Goal: Information Seeking & Learning: Learn about a topic

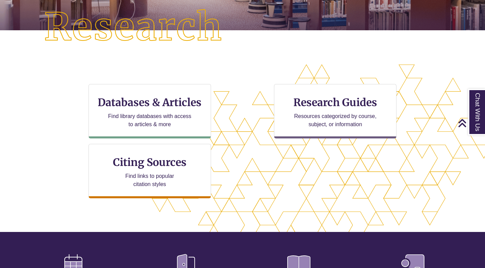
scroll to position [170, 0]
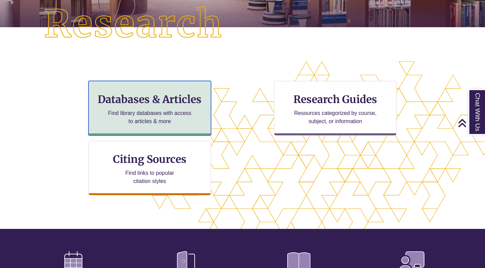
click at [155, 121] on p "Find library databases with access to articles & more" at bounding box center [149, 117] width 89 height 16
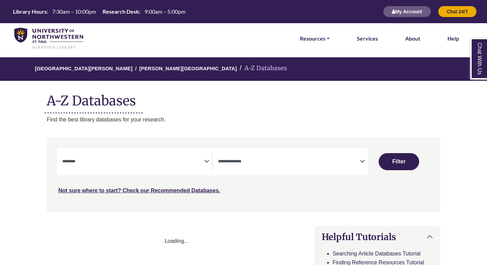
select select "Database Subject Filter"
select select "Database Types Filter"
select select "Database Subject Filter"
select select "Database Types Filter"
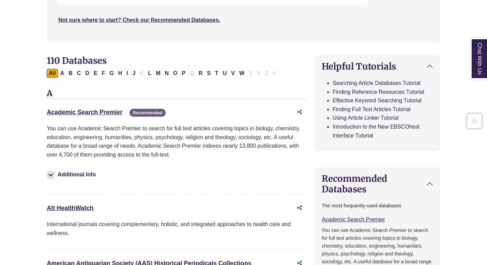
scroll to position [197, 0]
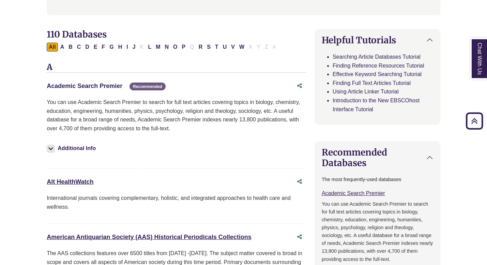
click at [70, 86] on link "Academic Search Premier This link opens in a new window" at bounding box center [85, 85] width 76 height 7
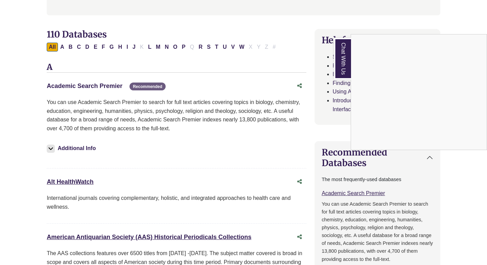
scroll to position [0, 0]
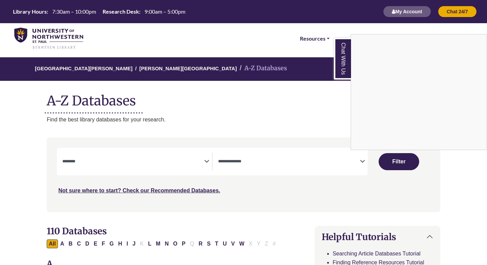
click at [196, 167] on div "Chat With Us" at bounding box center [243, 132] width 487 height 265
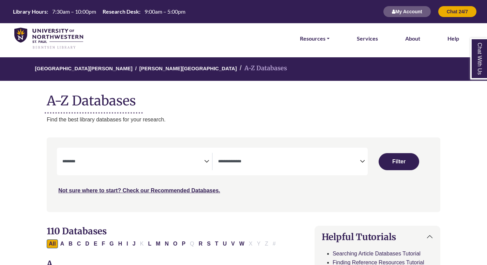
click at [204, 162] on icon "Search filters" at bounding box center [206, 160] width 5 height 10
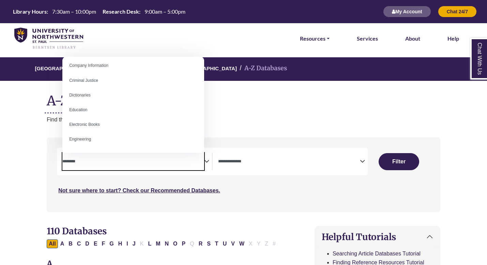
scroll to position [163, 0]
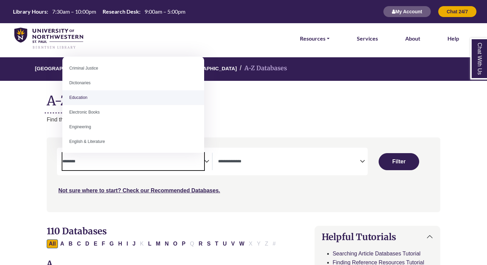
select select "*****"
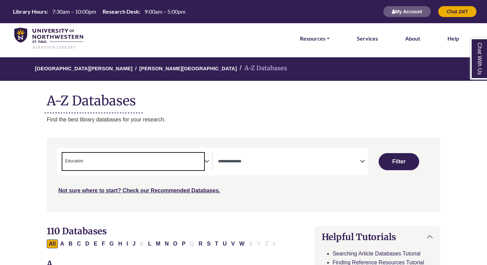
click at [205, 159] on icon "Search filters" at bounding box center [206, 160] width 5 height 10
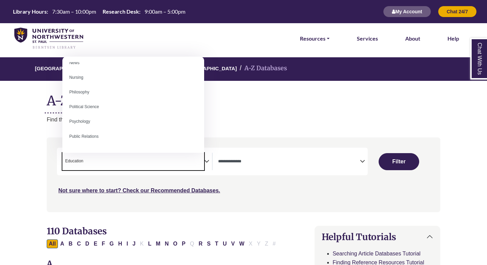
scroll to position [498, 0]
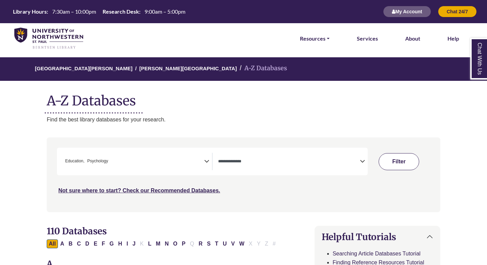
click at [396, 159] on button "Filter" at bounding box center [399, 161] width 41 height 17
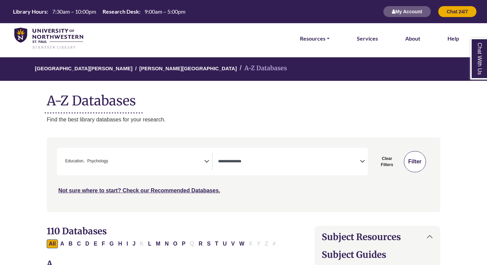
select select "Database Types Filter"
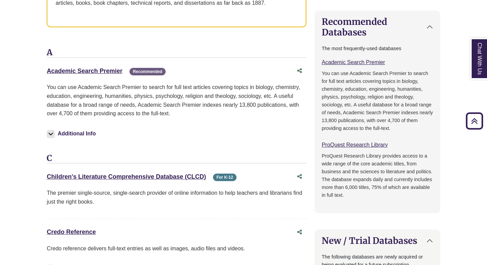
scroll to position [506, 0]
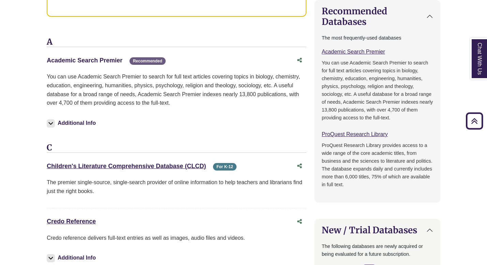
click at [109, 60] on link "Academic Search Premier This link opens in a new window" at bounding box center [85, 60] width 76 height 7
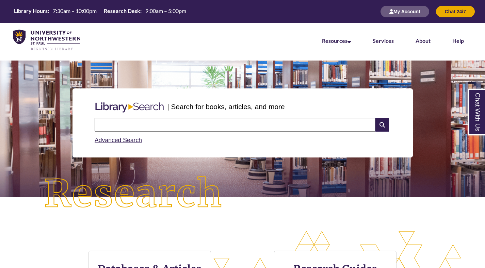
click at [271, 129] on input "text" at bounding box center [235, 125] width 281 height 14
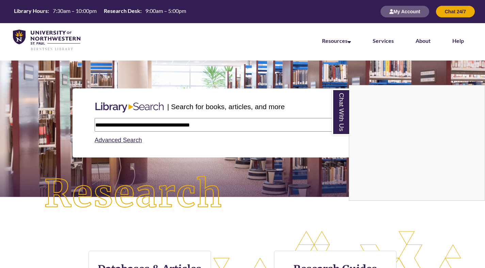
type input "**********"
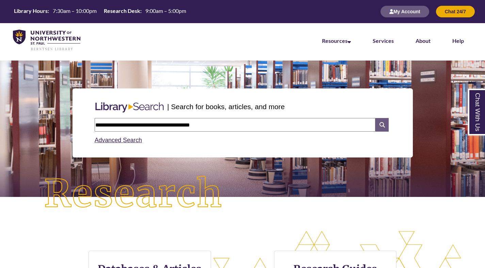
click at [380, 126] on icon at bounding box center [382, 125] width 13 height 14
click at [145, 126] on input "text" at bounding box center [235, 125] width 281 height 14
type input "*"
click at [199, 128] on input "**********" at bounding box center [235, 125] width 281 height 14
type input "**********"
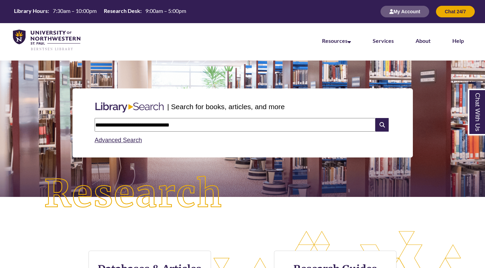
type input "**********"
click at [447, 11] on button "Chat 24/7" at bounding box center [455, 12] width 39 height 12
click at [464, 10] on button "Chat 24/7" at bounding box center [455, 12] width 39 height 12
